Goal: Entertainment & Leisure: Consume media (video, audio)

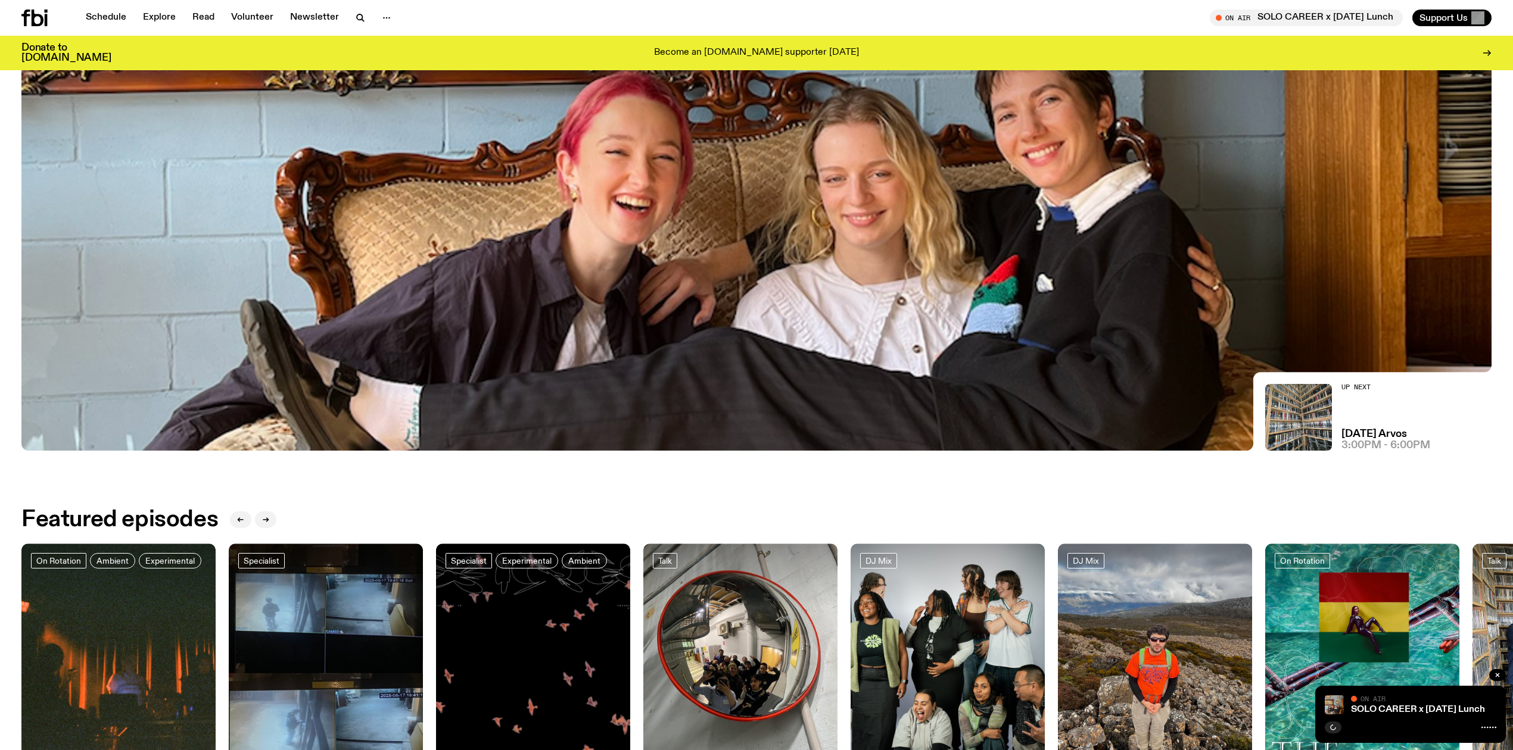
scroll to position [499, 0]
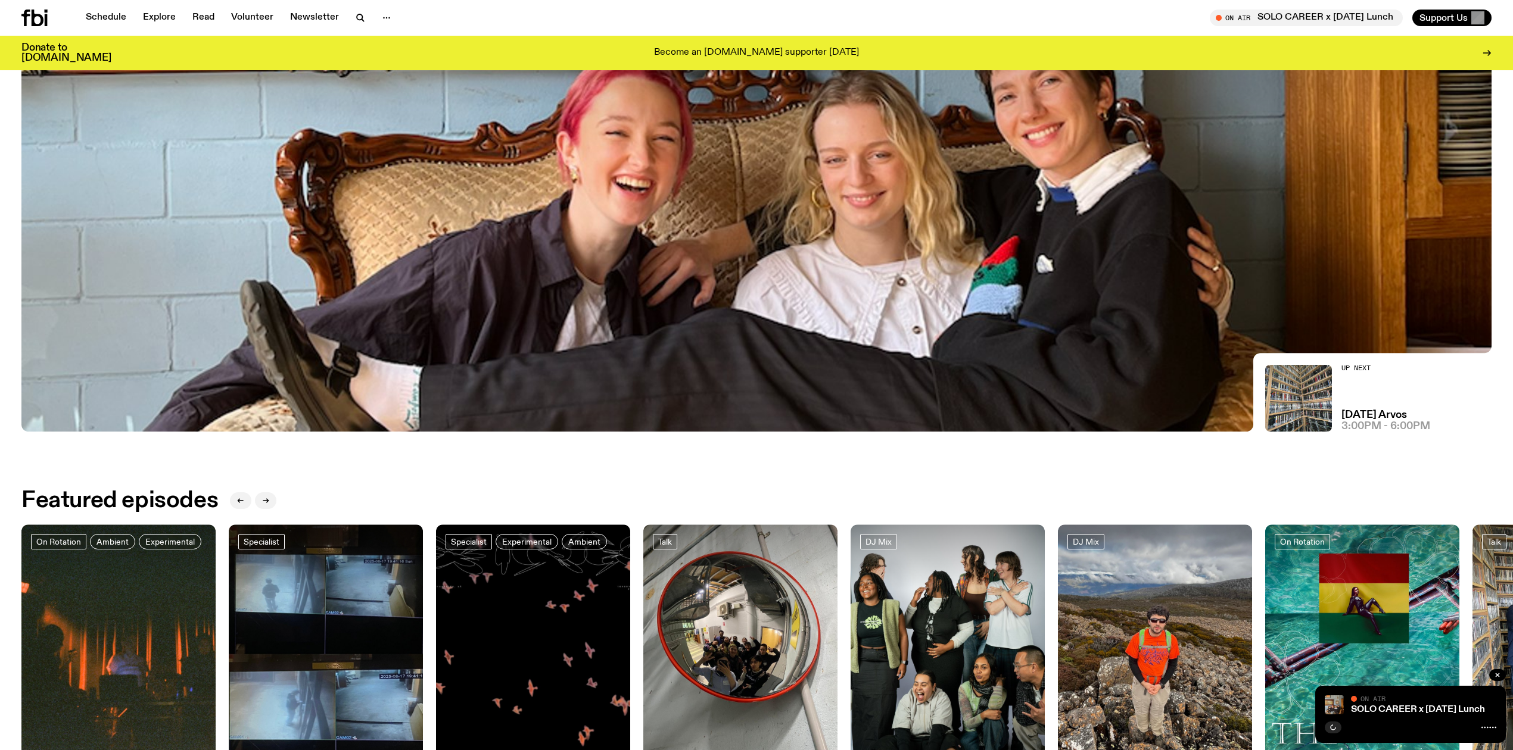
click at [1366, 709] on link "SOLO CAREER x [DATE] Lunch" at bounding box center [1418, 710] width 134 height 10
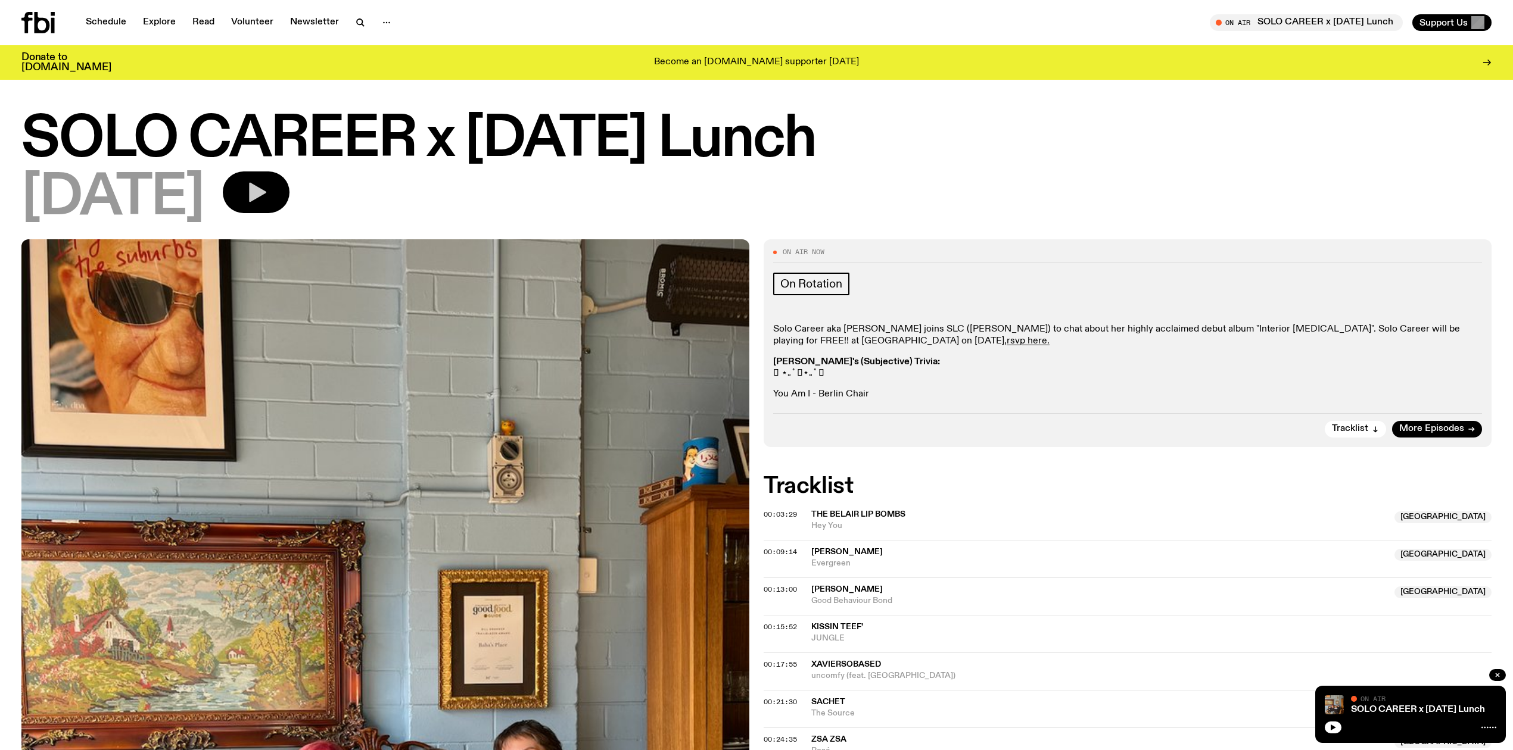
click at [266, 193] on icon "button" at bounding box center [257, 193] width 17 height 20
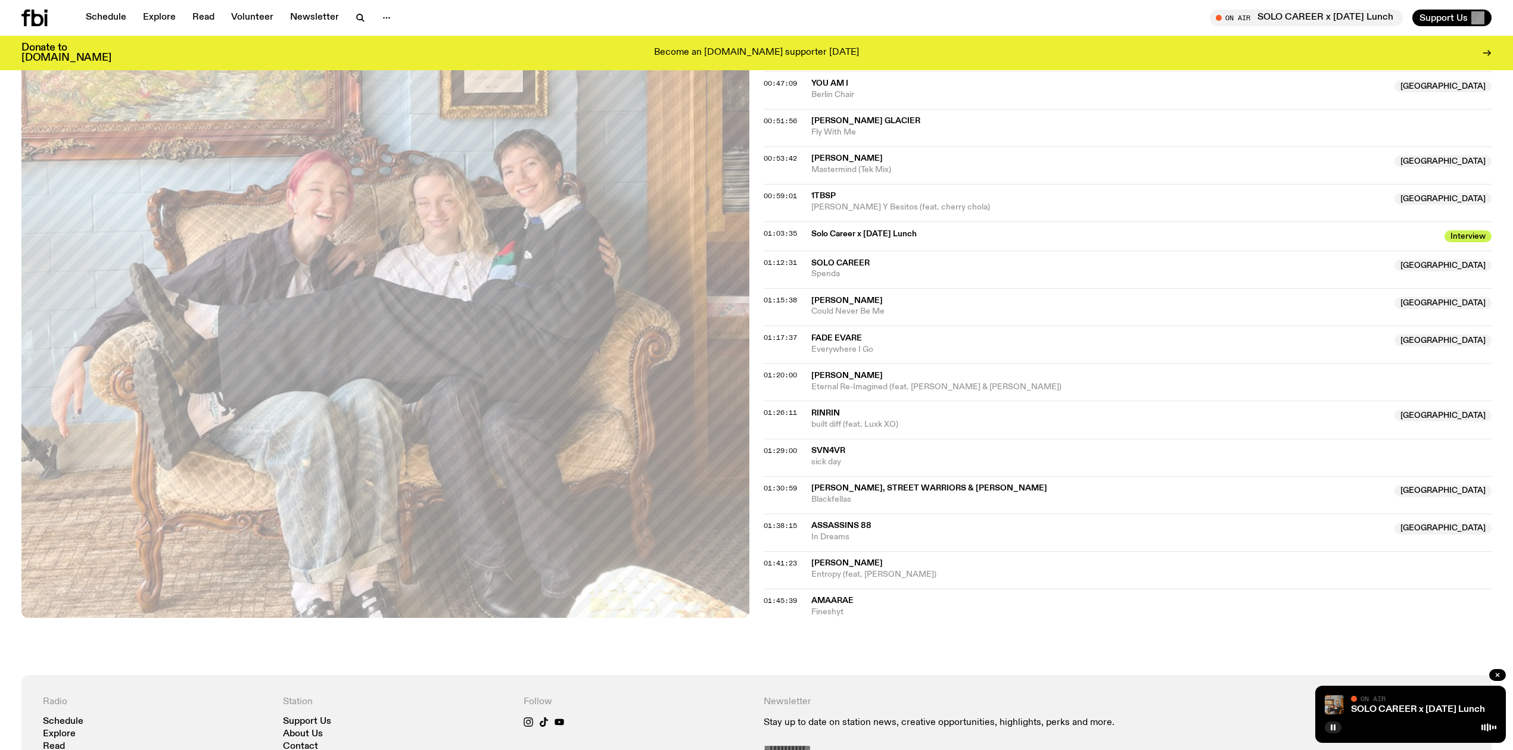
scroll to position [811, 0]
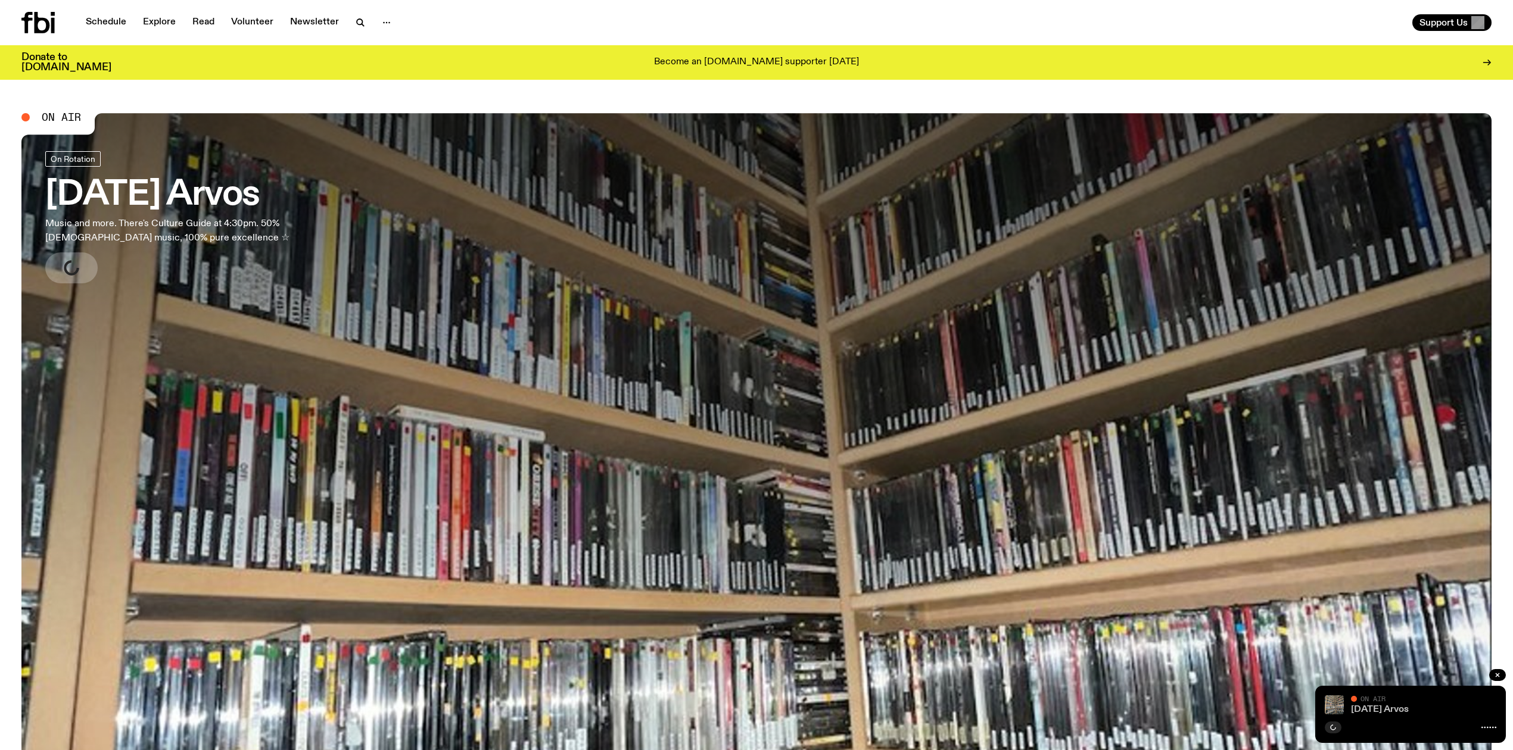
click at [1361, 713] on link "[DATE] Arvos" at bounding box center [1380, 710] width 58 height 10
click at [1361, 706] on link "[DATE] Arvos" at bounding box center [1380, 710] width 58 height 10
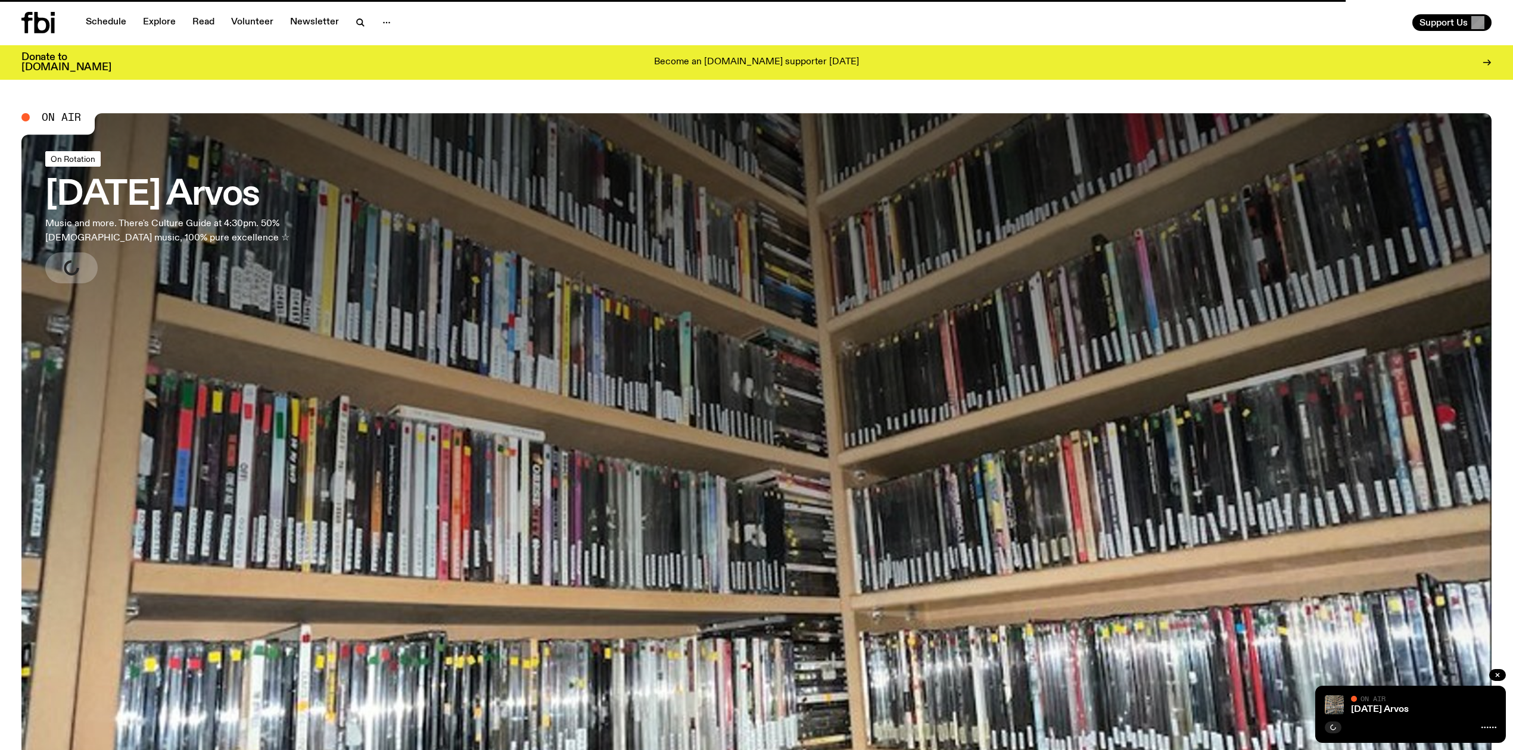
click at [63, 160] on span "On Rotation" at bounding box center [73, 159] width 45 height 9
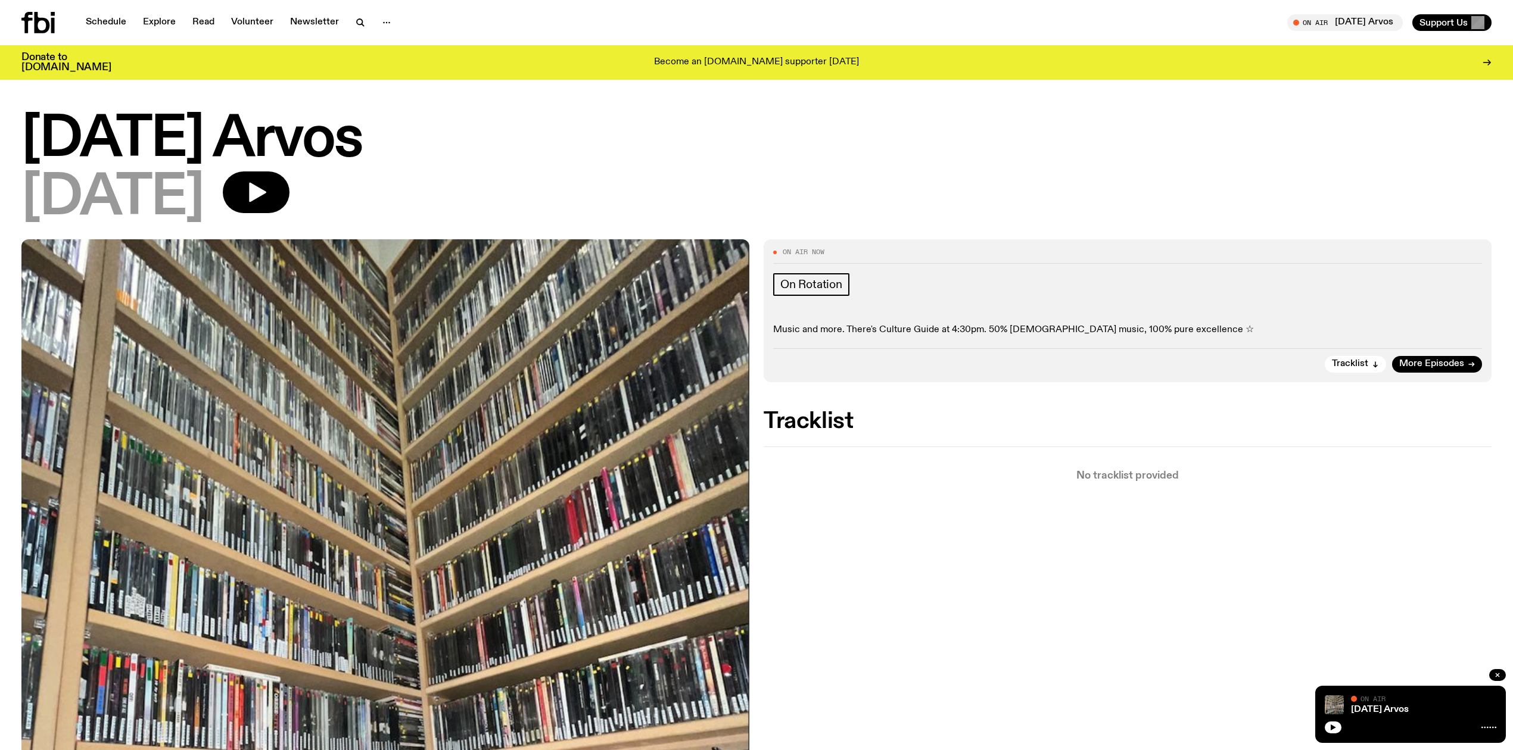
click at [266, 189] on icon "button" at bounding box center [257, 193] width 17 height 20
